Goal: Communication & Community: Answer question/provide support

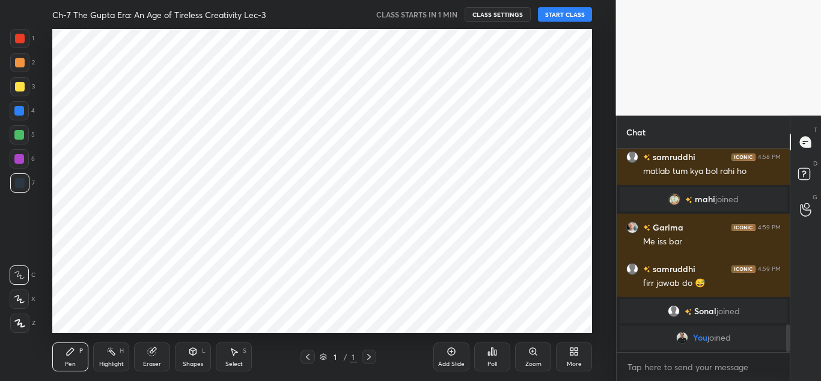
scroll to position [59808, 59544]
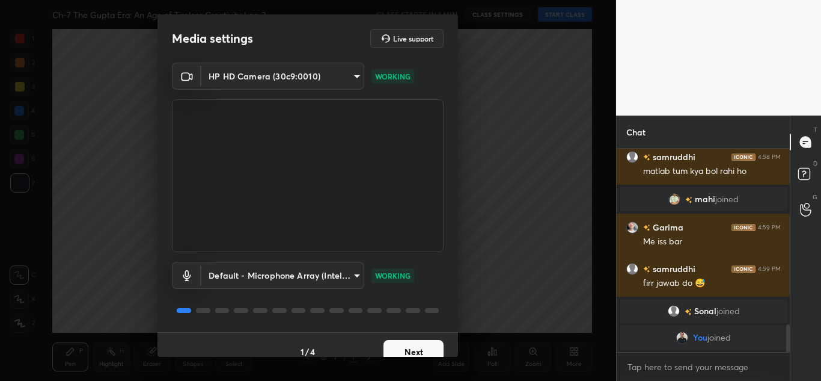
click at [388, 346] on button "Next" at bounding box center [414, 352] width 60 height 24
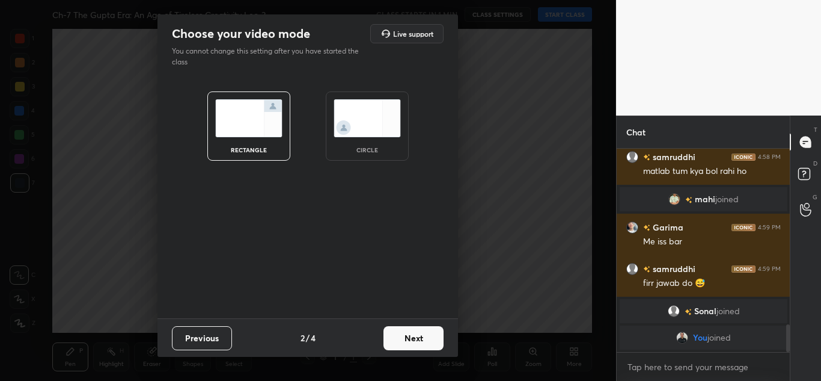
click at [388, 346] on button "Next" at bounding box center [414, 338] width 60 height 24
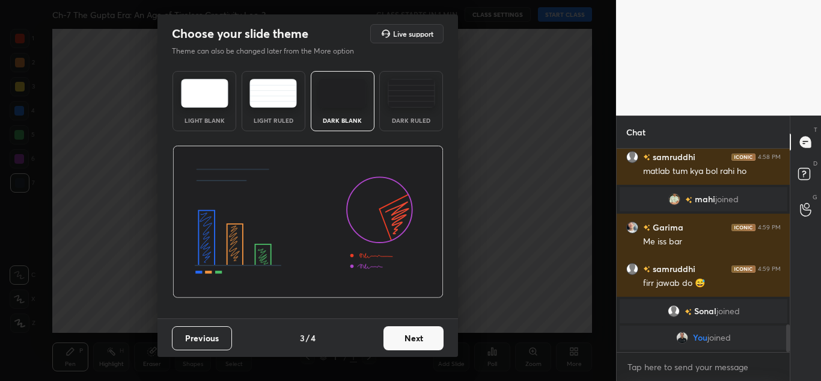
click at [388, 346] on button "Next" at bounding box center [414, 338] width 60 height 24
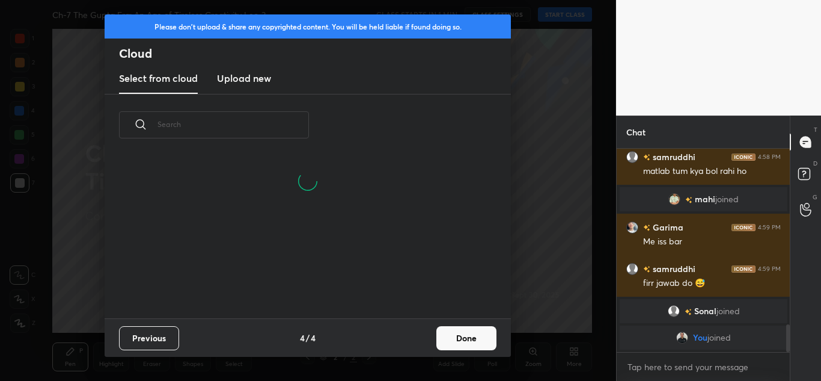
scroll to position [105, 386]
click at [459, 337] on button "Done" at bounding box center [466, 338] width 60 height 24
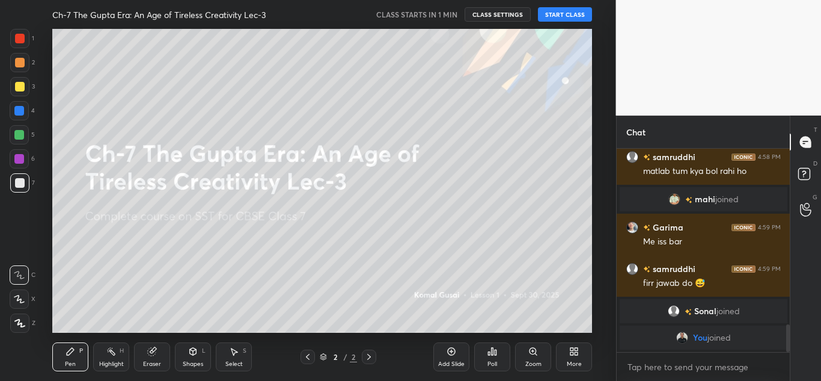
click at [547, 13] on button "START CLASS" at bounding box center [565, 14] width 54 height 14
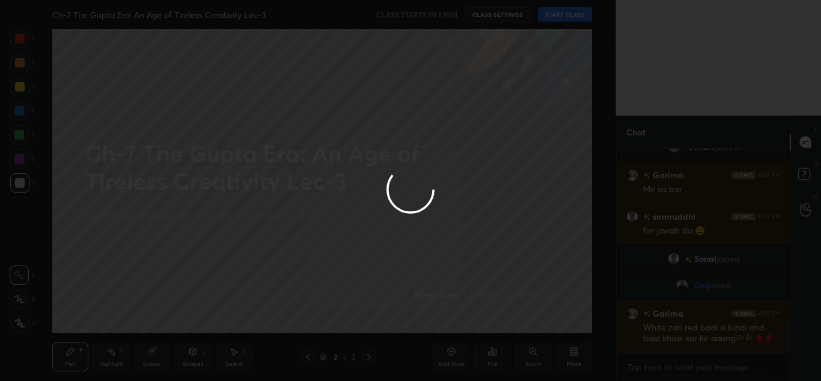
scroll to position [1220, 0]
type textarea "x"
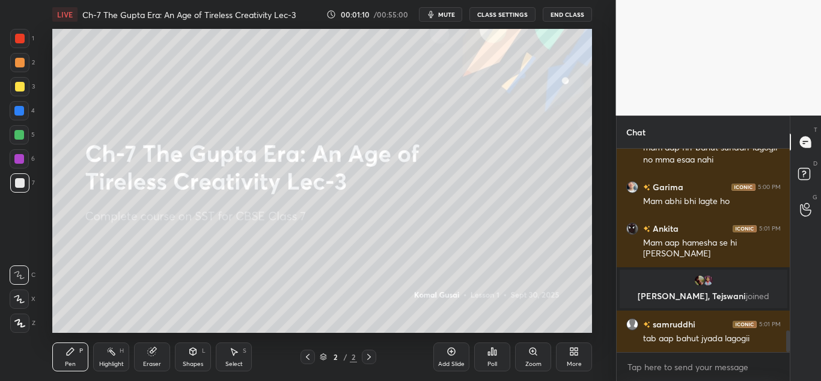
scroll to position [1705, 0]
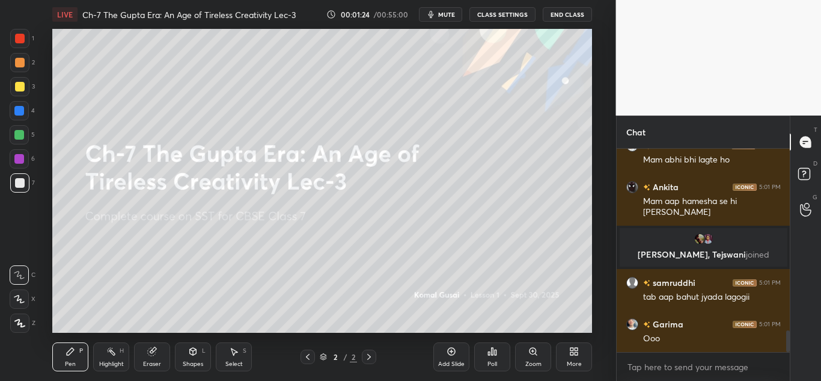
click at [561, 355] on div "More" at bounding box center [574, 356] width 36 height 29
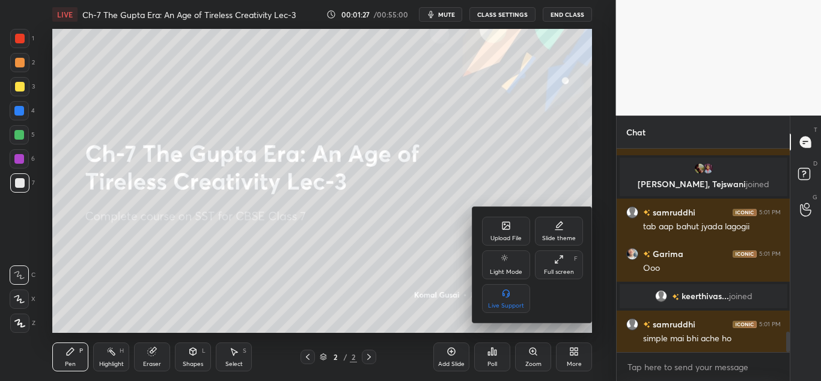
scroll to position [1821, 0]
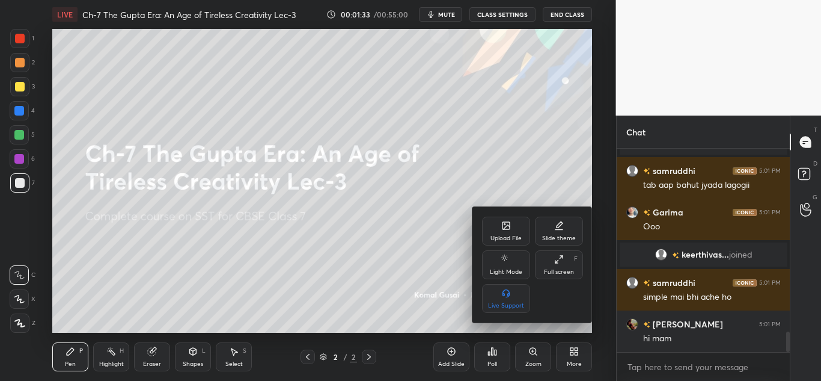
click at [510, 235] on div "Upload File" at bounding box center [506, 238] width 31 height 6
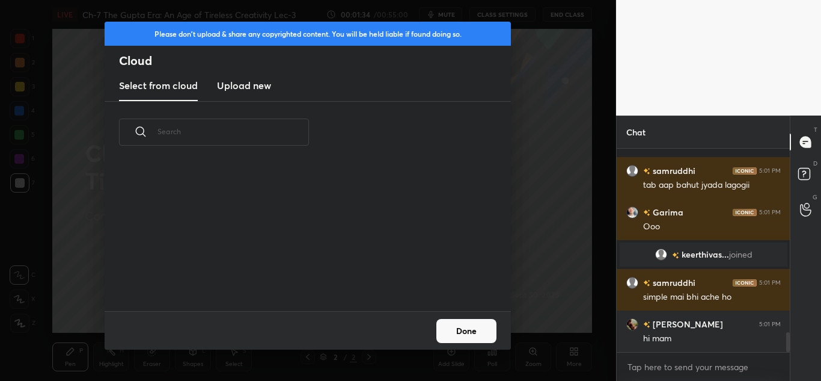
scroll to position [1874, 0]
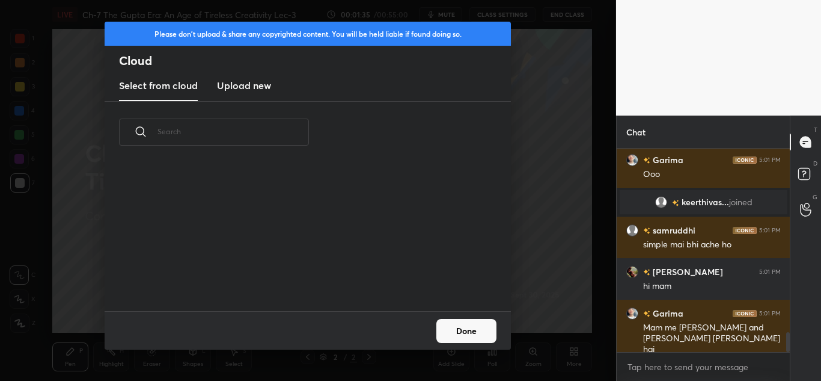
click at [263, 88] on h3 "Upload new" at bounding box center [244, 85] width 54 height 14
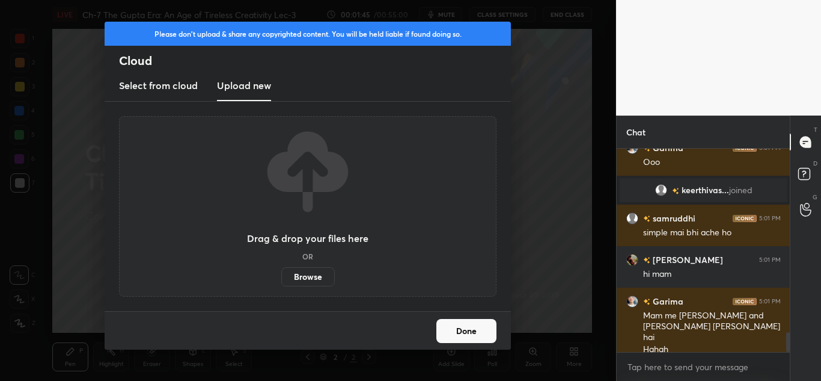
scroll to position [1915, 0]
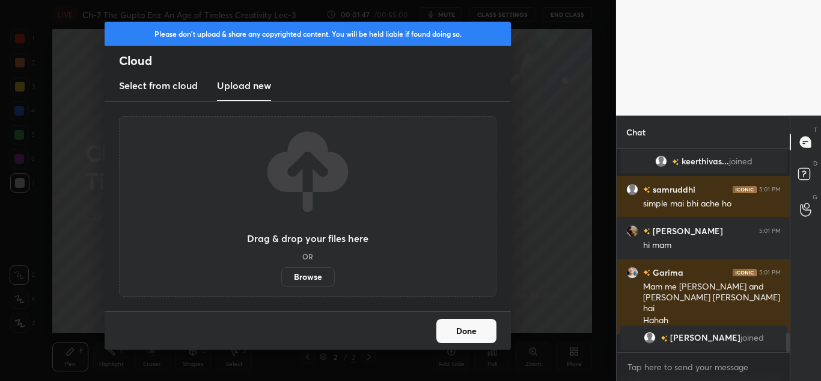
click at [299, 275] on label "Browse" at bounding box center [307, 276] width 53 height 19
click at [281, 275] on input "Browse" at bounding box center [281, 276] width 0 height 19
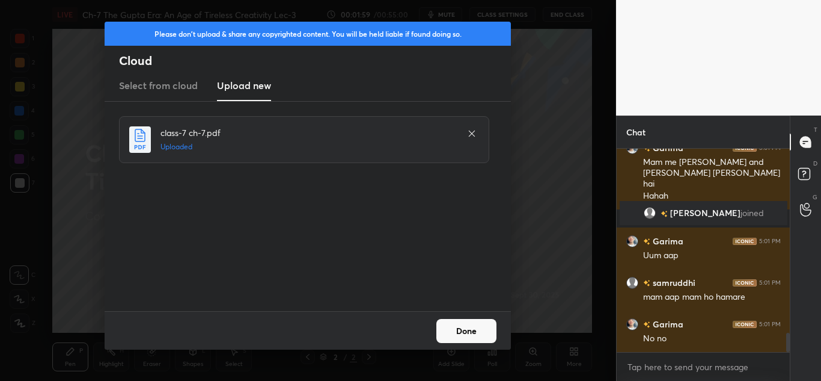
scroll to position [2004, 0]
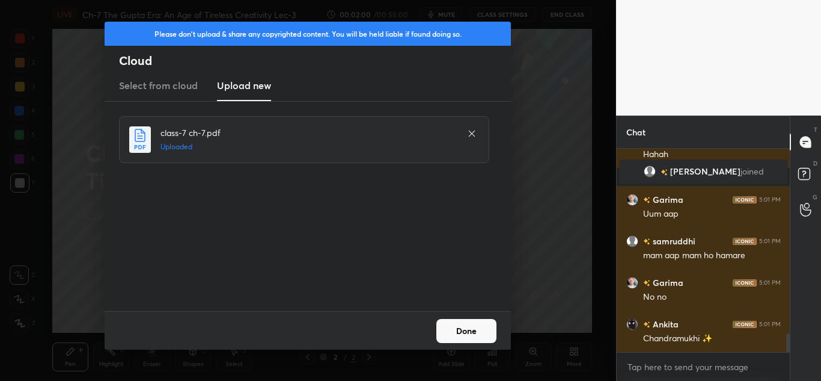
click at [460, 326] on button "Done" at bounding box center [466, 331] width 60 height 24
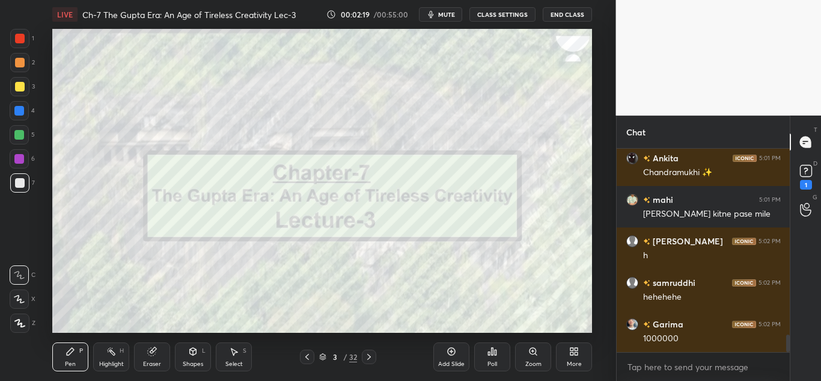
scroll to position [2222, 0]
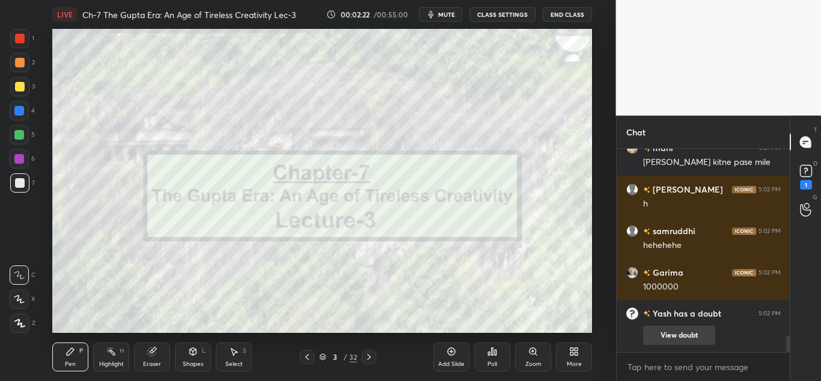
click at [674, 328] on button "View doubt" at bounding box center [679, 334] width 72 height 19
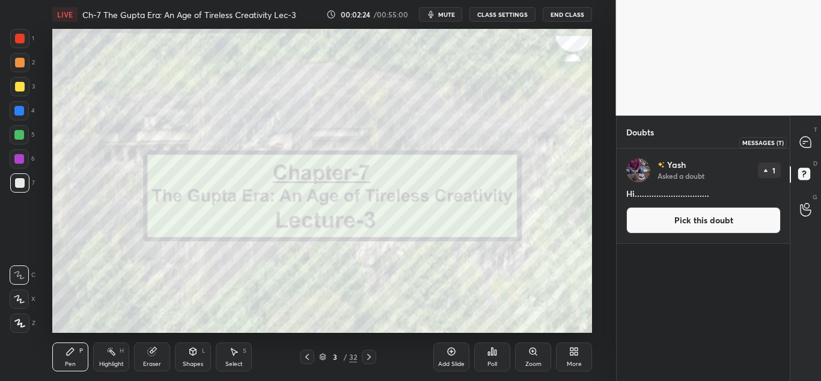
click at [806, 138] on icon at bounding box center [805, 141] width 11 height 11
type textarea "x"
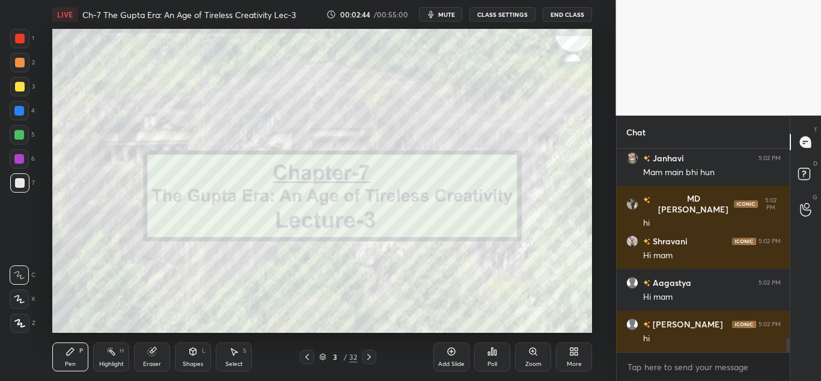
scroll to position [2766, 0]
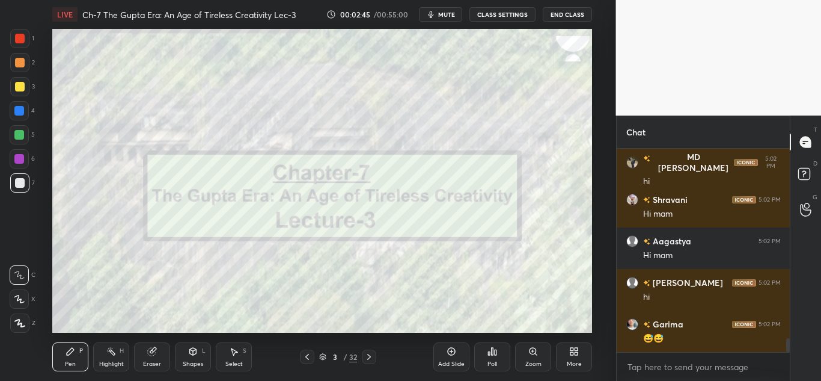
click at [567, 9] on button "End Class" at bounding box center [567, 14] width 49 height 14
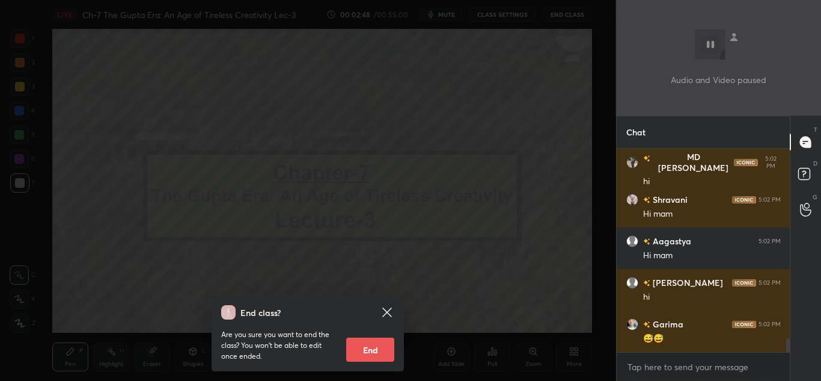
click at [386, 307] on icon at bounding box center [387, 312] width 14 height 14
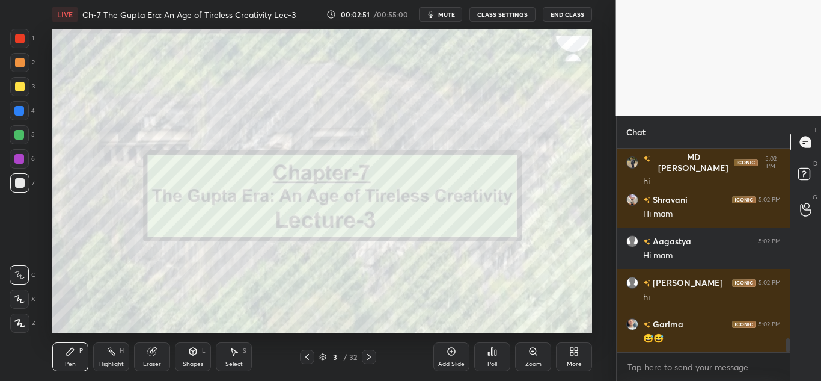
click at [442, 17] on span "mute" at bounding box center [446, 14] width 17 height 8
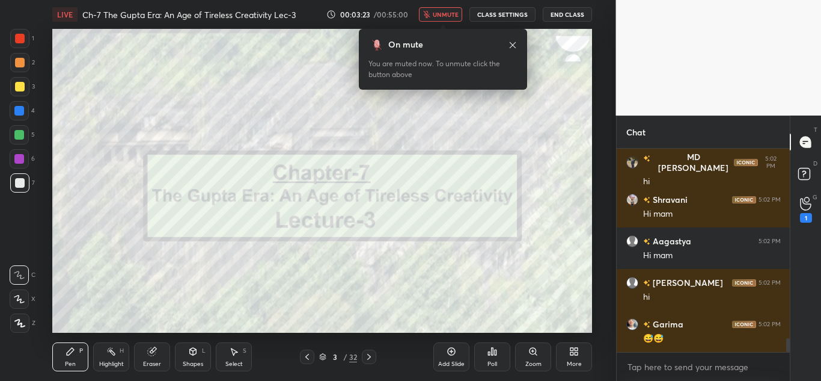
click at [451, 15] on span "unmute" at bounding box center [446, 14] width 26 height 8
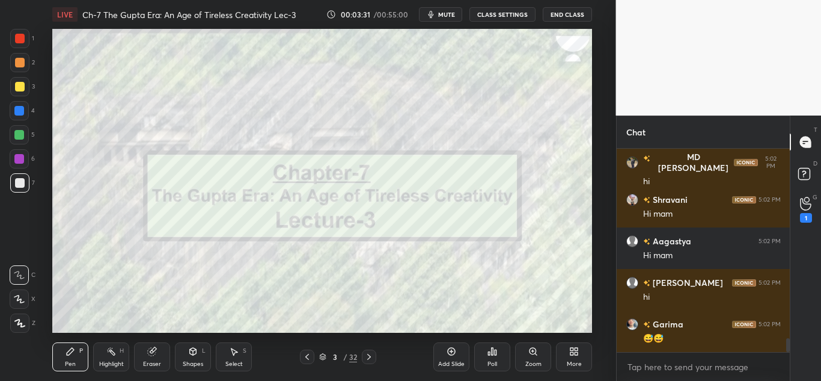
scroll to position [2795, 0]
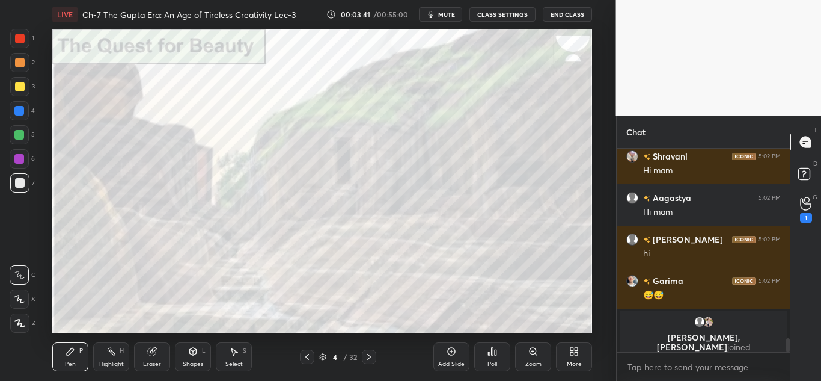
click at [23, 40] on div at bounding box center [20, 39] width 10 height 10
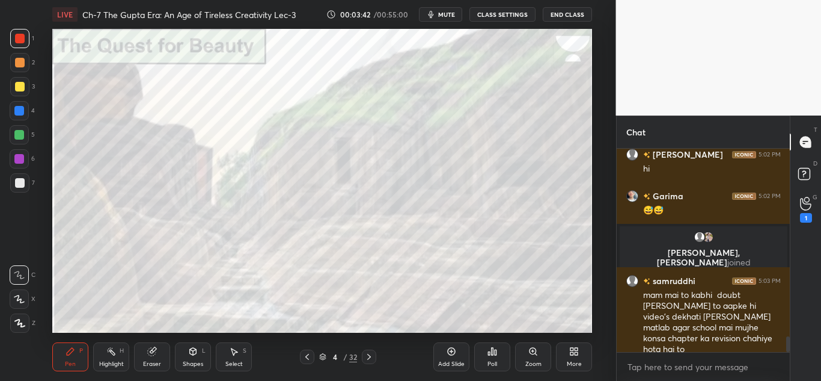
click at [22, 324] on icon at bounding box center [19, 323] width 11 height 8
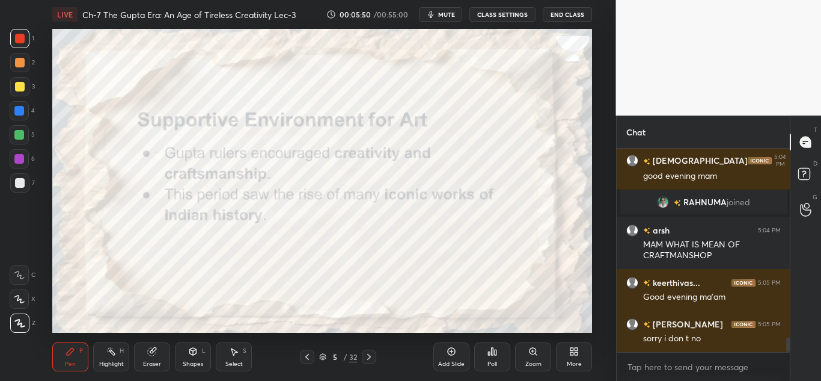
scroll to position [2759, 0]
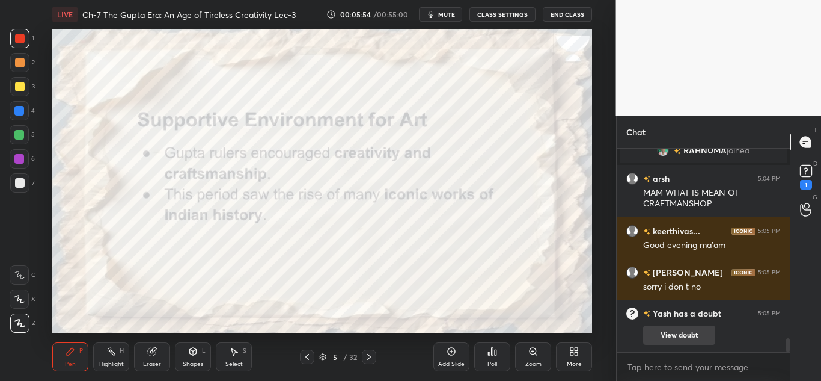
click at [688, 338] on button "View doubt" at bounding box center [679, 334] width 72 height 19
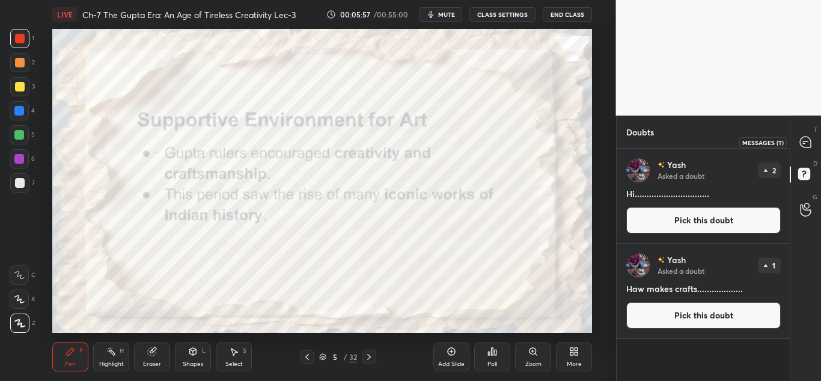
click at [801, 142] on icon at bounding box center [805, 141] width 11 height 11
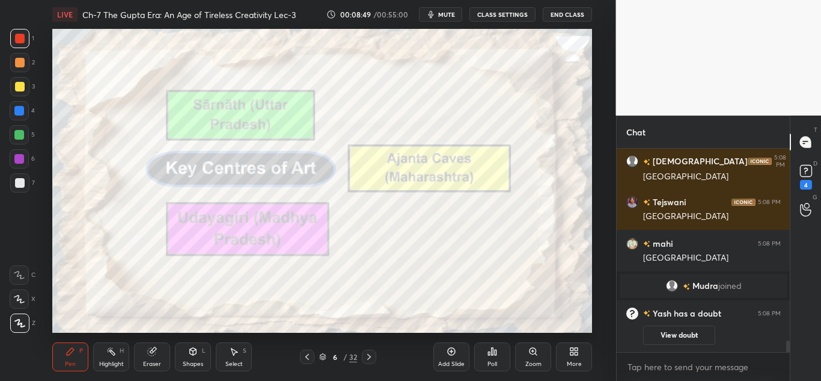
scroll to position [3464, 0]
click at [670, 340] on button "View doubt" at bounding box center [679, 334] width 72 height 19
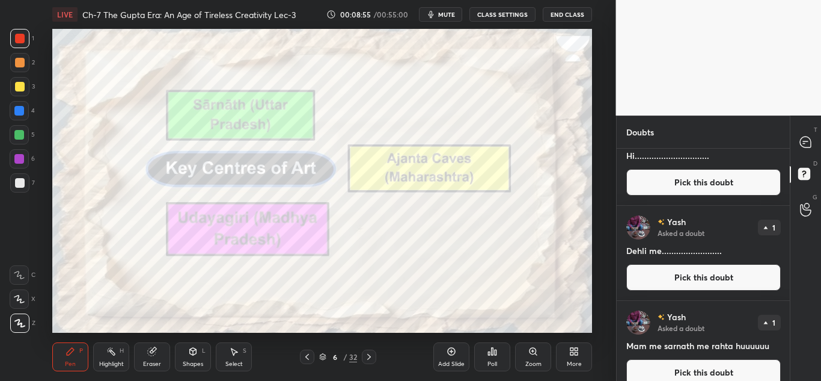
scroll to position [0, 0]
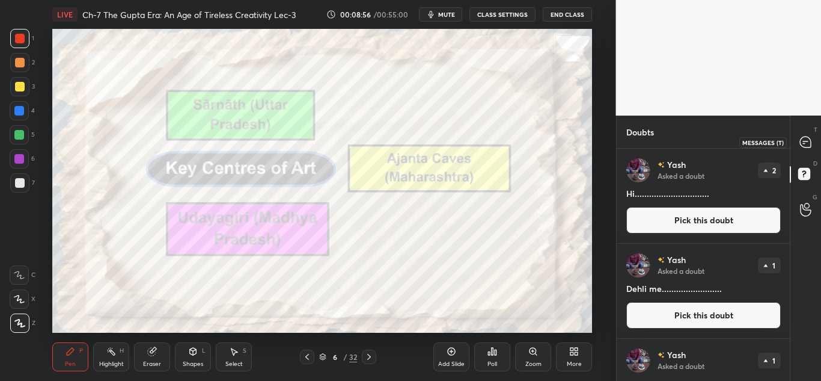
click at [813, 135] on div at bounding box center [806, 142] width 24 height 22
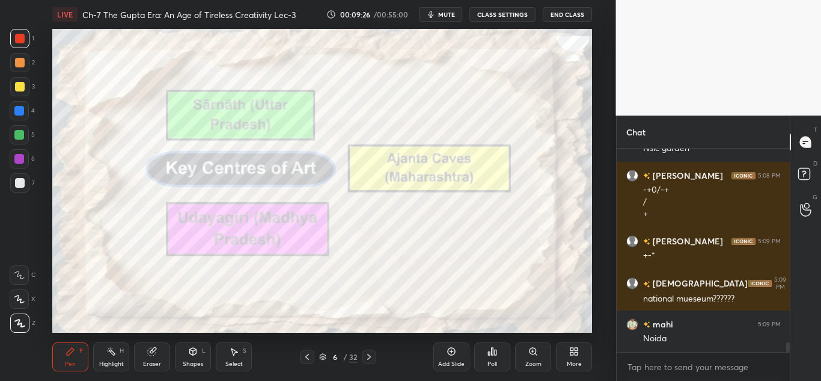
scroll to position [4089, 0]
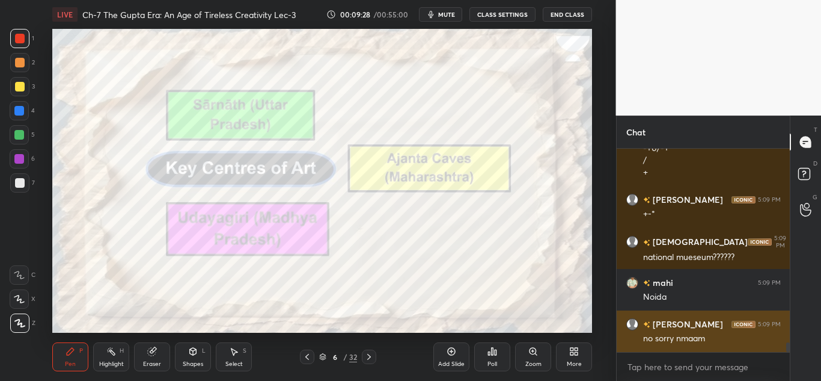
click at [737, 341] on div "no sorry nmaam" at bounding box center [712, 338] width 138 height 12
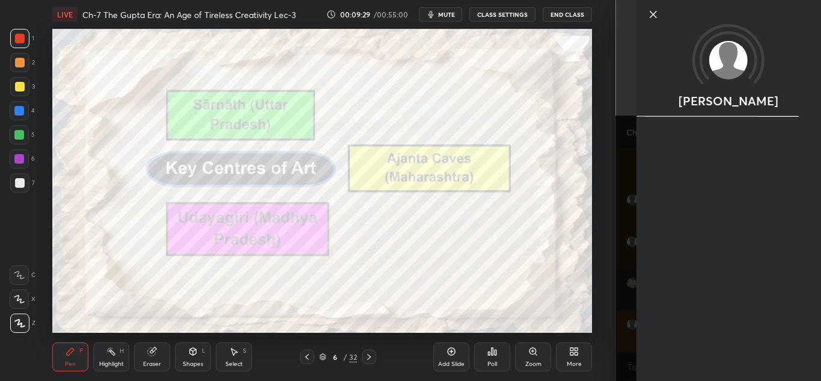
click at [732, 351] on div "[PERSON_NAME]" at bounding box center [728, 190] width 185 height 381
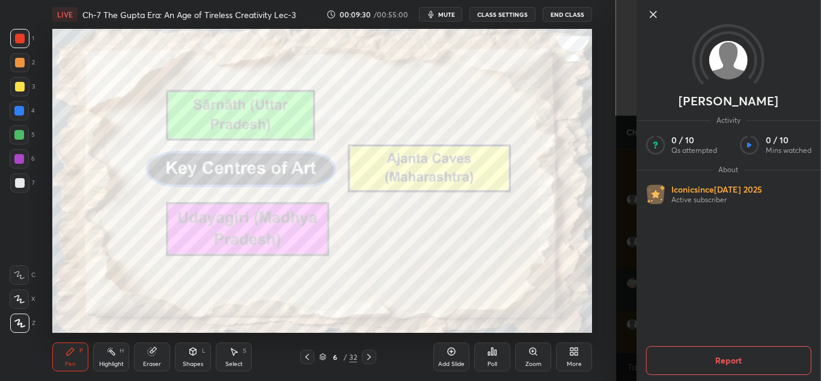
scroll to position [4131, 0]
click at [652, 19] on icon at bounding box center [653, 14] width 14 height 14
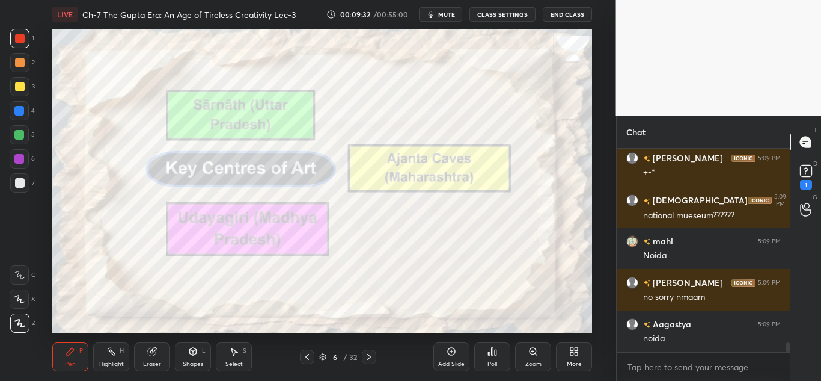
scroll to position [4183, 0]
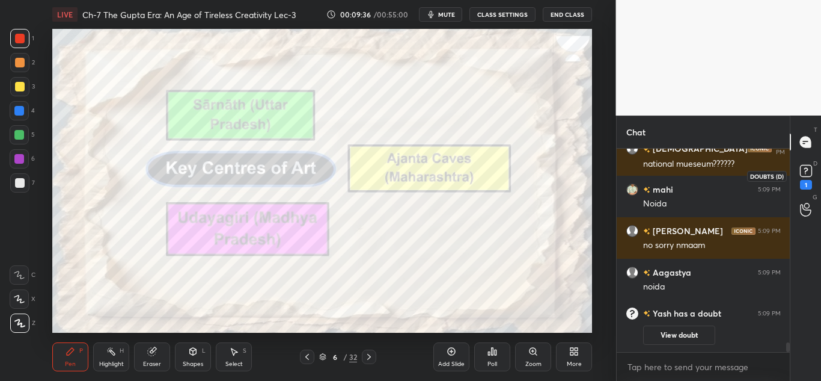
click at [800, 173] on rect at bounding box center [805, 170] width 11 height 11
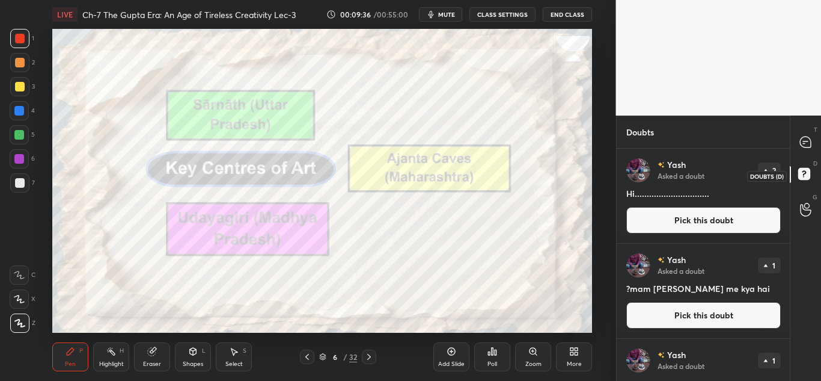
click at [800, 173] on rect at bounding box center [803, 173] width 11 height 11
click at [806, 139] on icon at bounding box center [805, 141] width 11 height 11
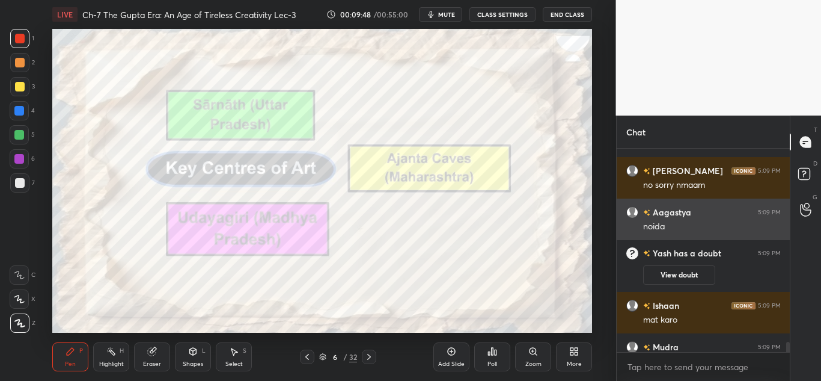
scroll to position [3919, 0]
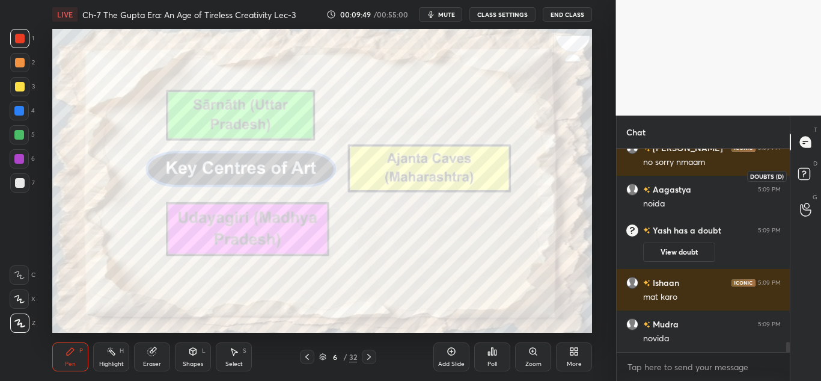
click at [804, 171] on icon at bounding box center [804, 173] width 4 height 5
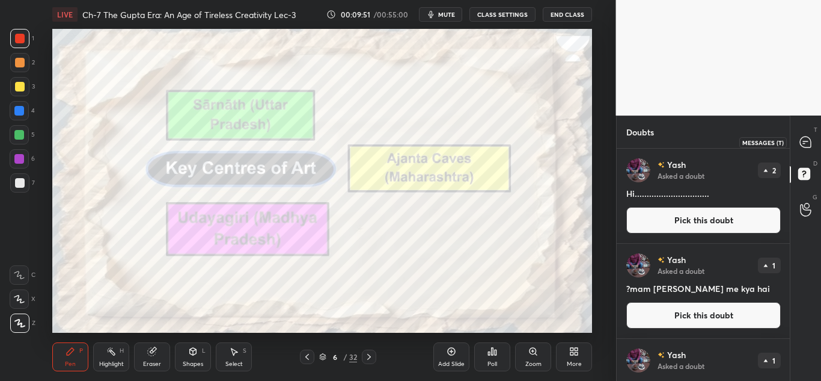
click at [809, 138] on icon at bounding box center [805, 141] width 11 height 11
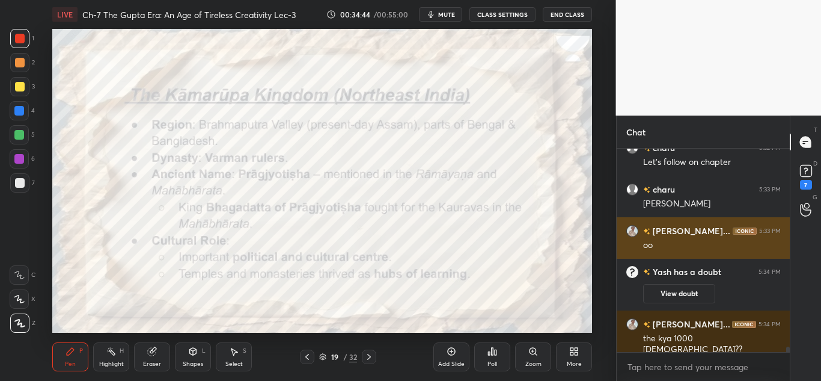
scroll to position [7429, 0]
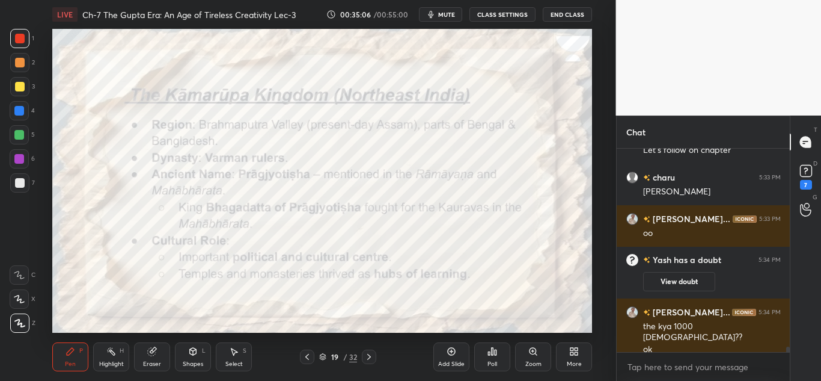
click at [164, 362] on div "Eraser" at bounding box center [152, 356] width 36 height 29
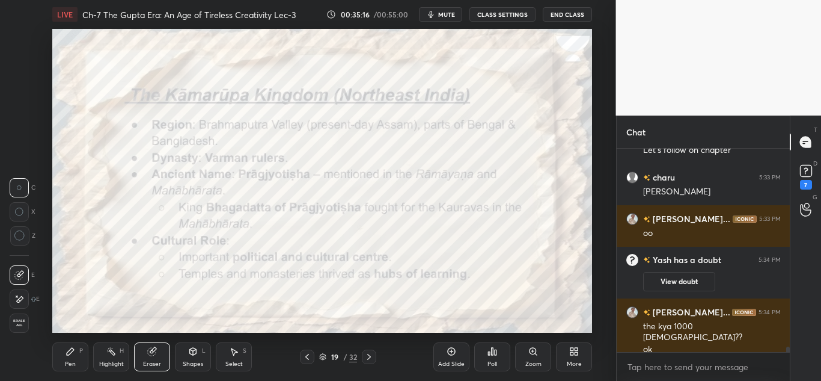
click at [79, 355] on div "Pen P" at bounding box center [70, 356] width 36 height 29
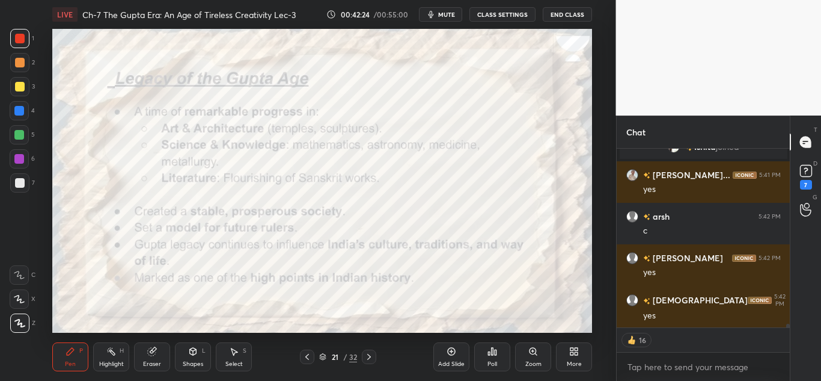
scroll to position [8174, 0]
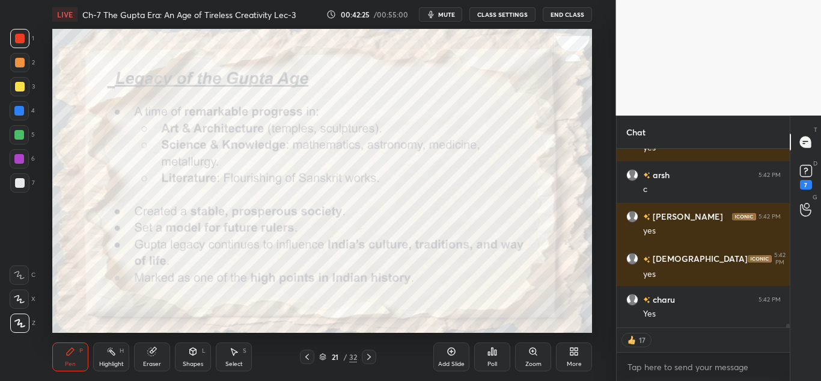
click at [454, 348] on icon at bounding box center [452, 351] width 8 height 8
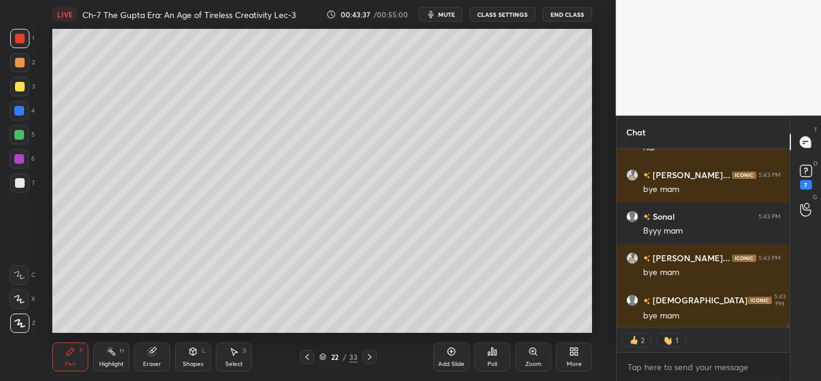
scroll to position [8778, 0]
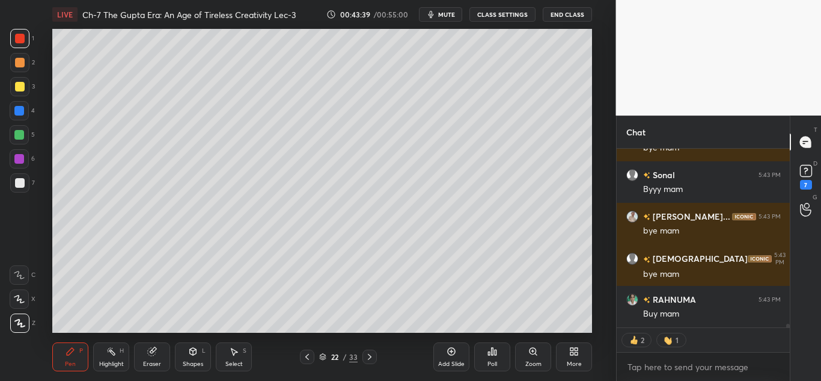
click at [562, 17] on button "End Class" at bounding box center [567, 14] width 49 height 14
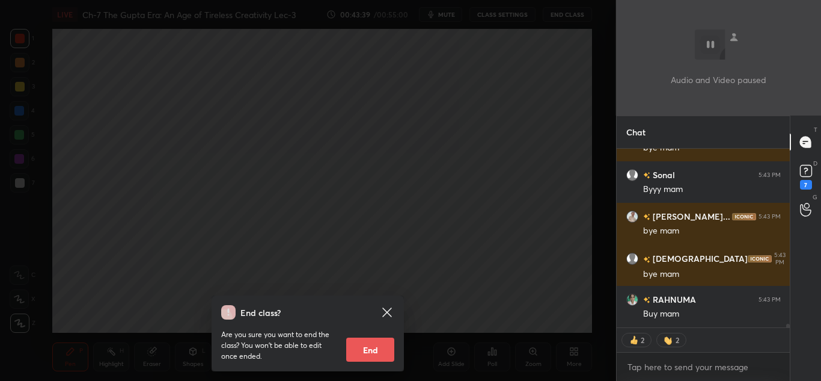
scroll to position [8819, 0]
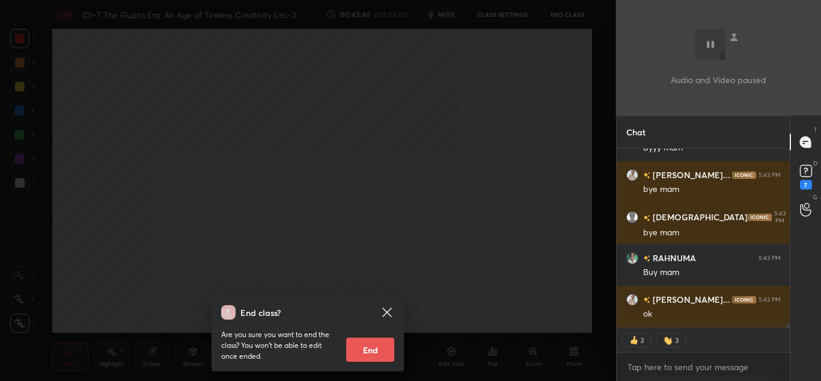
click at [357, 344] on button "End" at bounding box center [370, 349] width 48 height 24
type textarea "x"
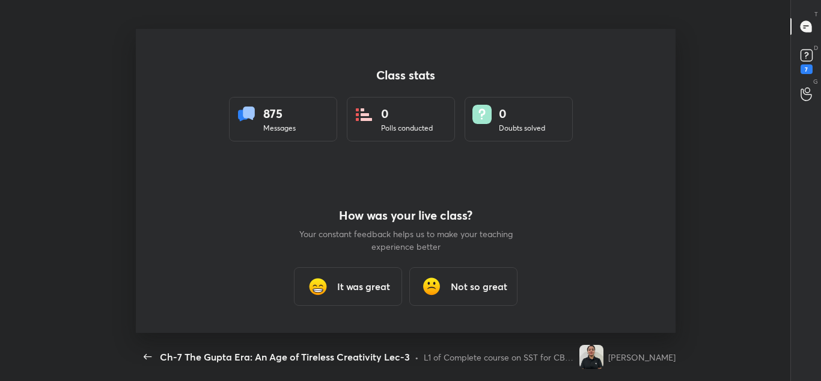
scroll to position [0, 0]
